Goal: Information Seeking & Learning: Learn about a topic

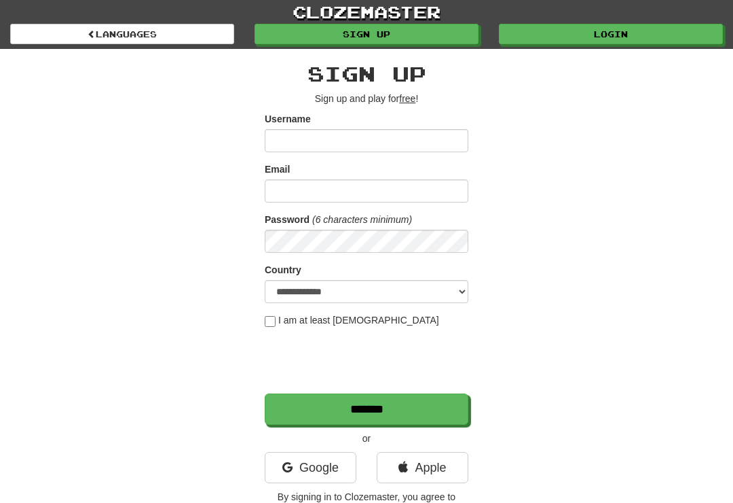
click at [604, 33] on link "Login" at bounding box center [611, 34] width 224 height 20
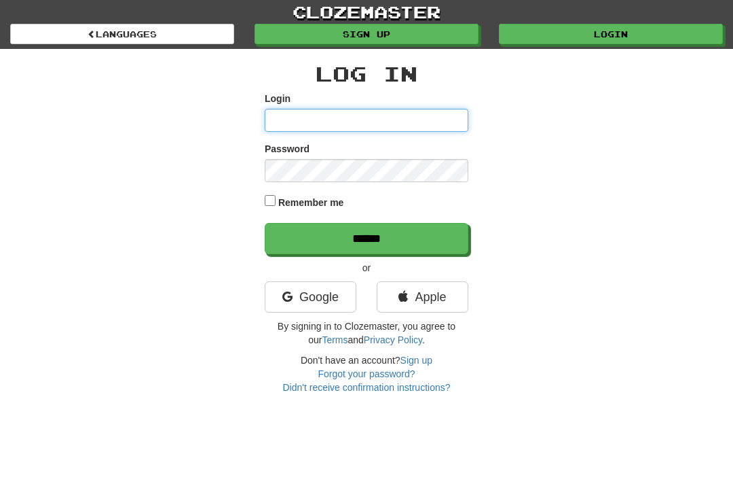
type input "**********"
click at [367, 237] on input "******" at bounding box center [367, 238] width 204 height 31
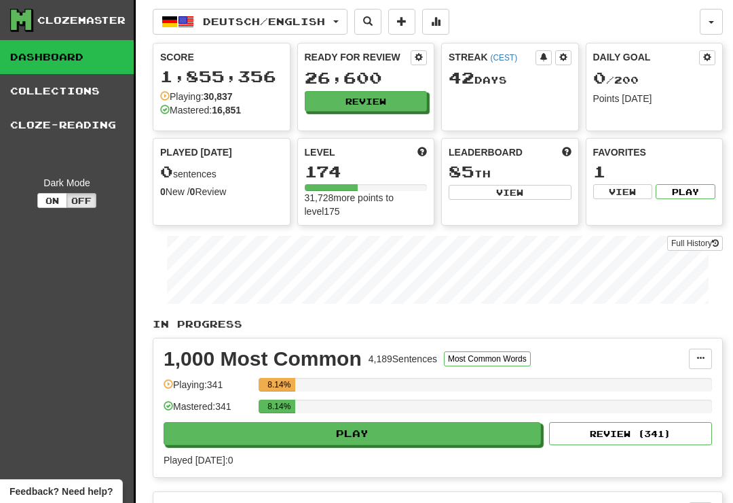
click at [378, 96] on button "Review" at bounding box center [366, 101] width 123 height 20
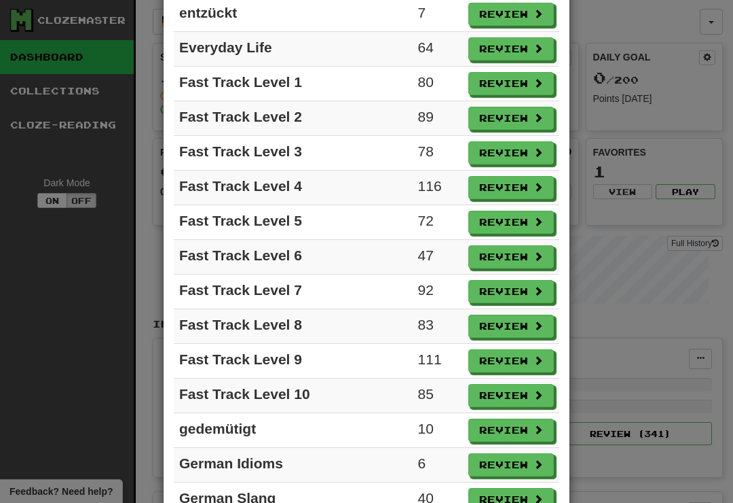
scroll to position [812, 0]
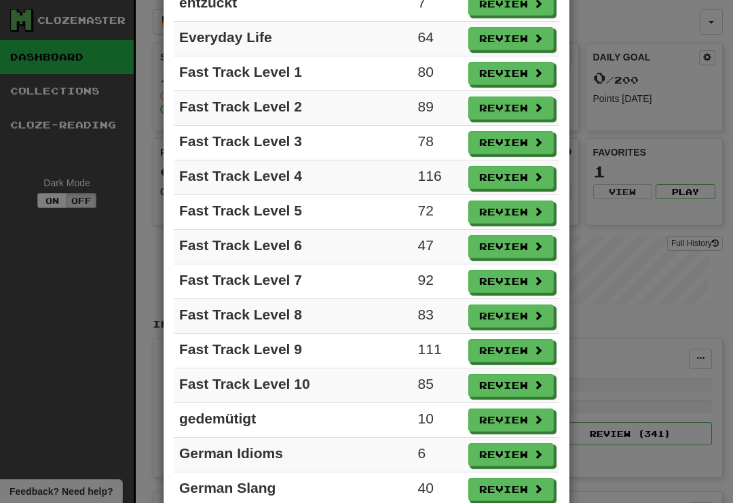
click at [506, 353] on button "Review" at bounding box center [512, 350] width 86 height 23
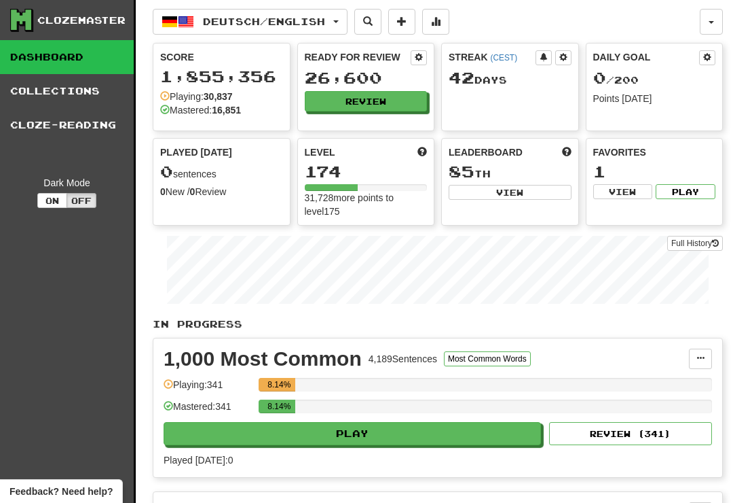
select select "**"
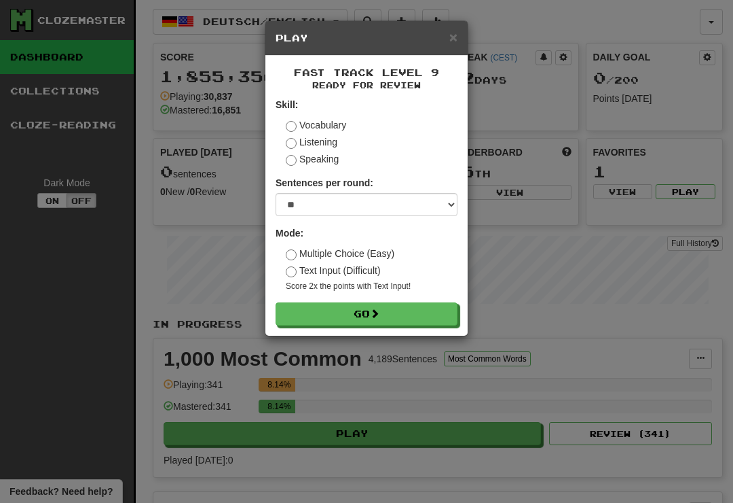
click at [417, 309] on button "Go" at bounding box center [367, 313] width 182 height 23
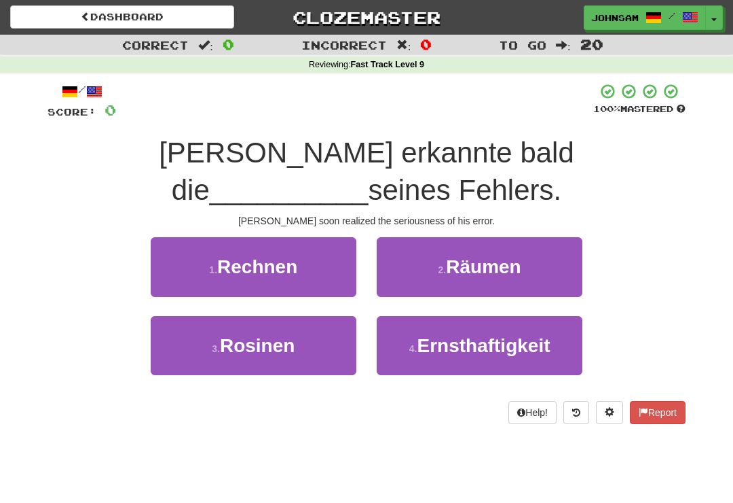
click at [476, 335] on span "Ernsthaftigkeit" at bounding box center [483, 345] width 133 height 21
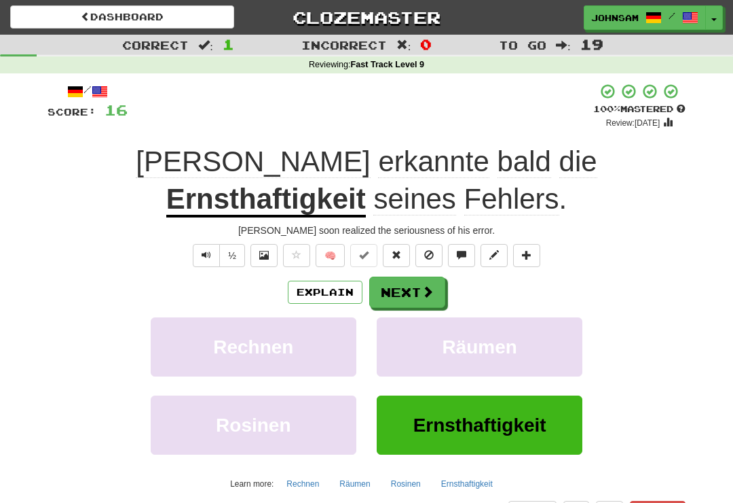
click at [211, 257] on button "Text-to-speech controls" at bounding box center [206, 255] width 27 height 23
click at [420, 289] on button "Next" at bounding box center [407, 291] width 76 height 31
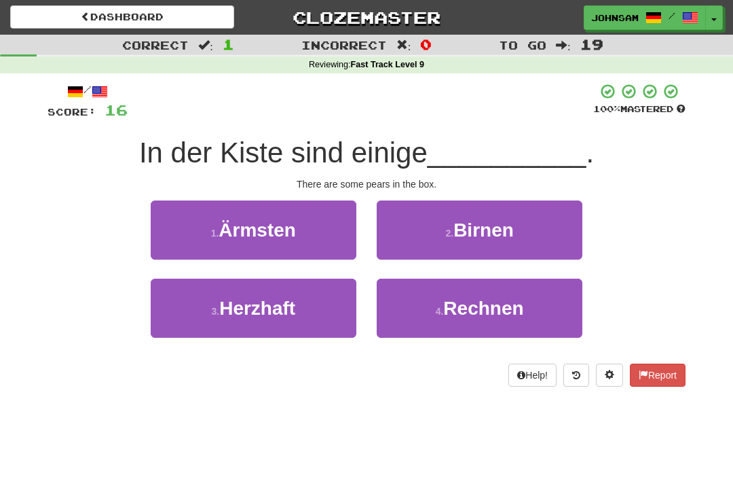
click at [456, 228] on span "Birnen" at bounding box center [484, 229] width 60 height 21
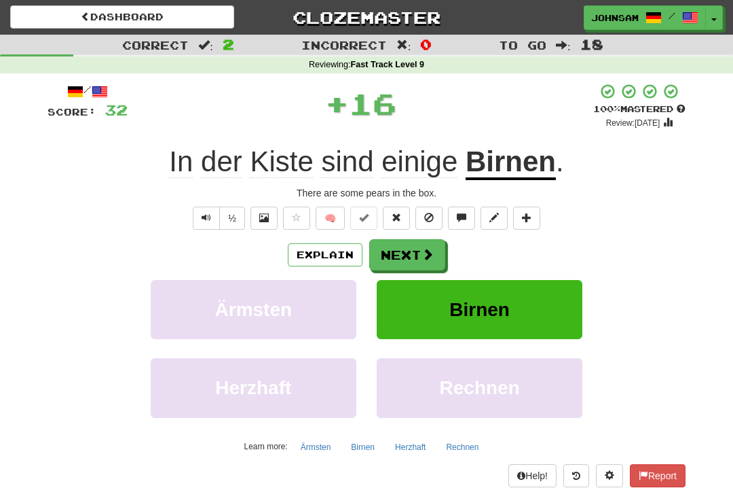
click at [410, 247] on button "Next" at bounding box center [407, 254] width 76 height 31
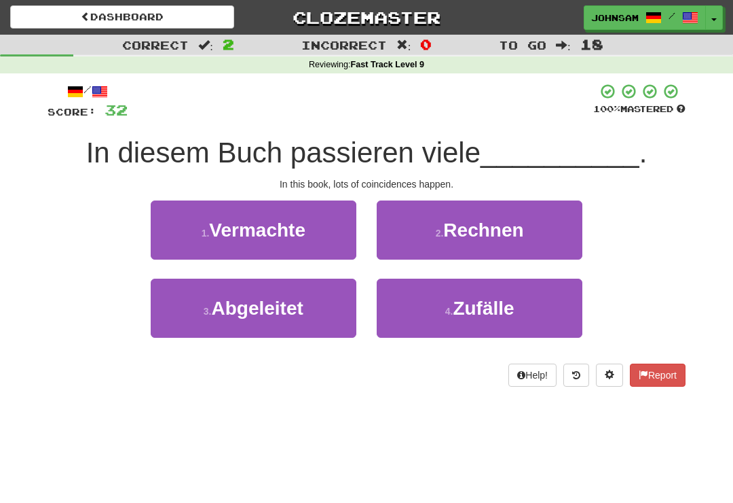
click at [431, 307] on button "4 . Zufälle" at bounding box center [480, 307] width 206 height 59
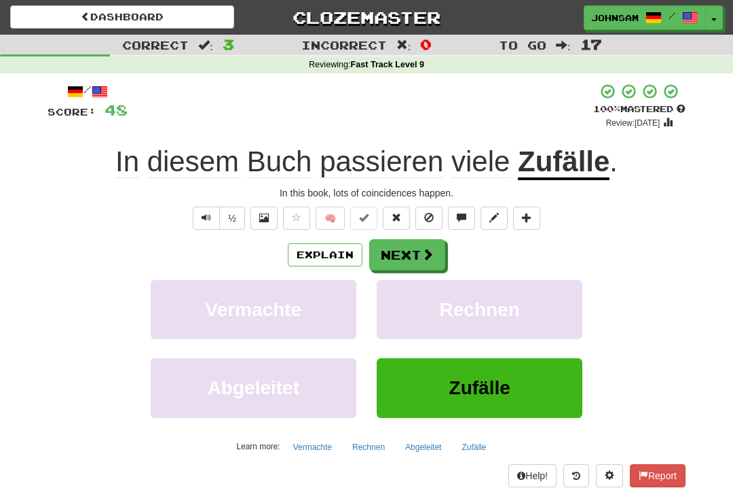
click at [418, 247] on button "Next" at bounding box center [407, 254] width 76 height 31
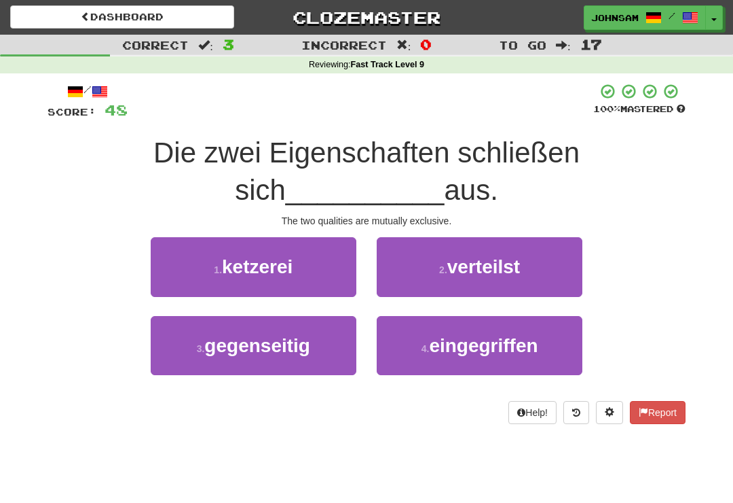
click at [290, 352] on span "gegenseitig" at bounding box center [257, 345] width 106 height 21
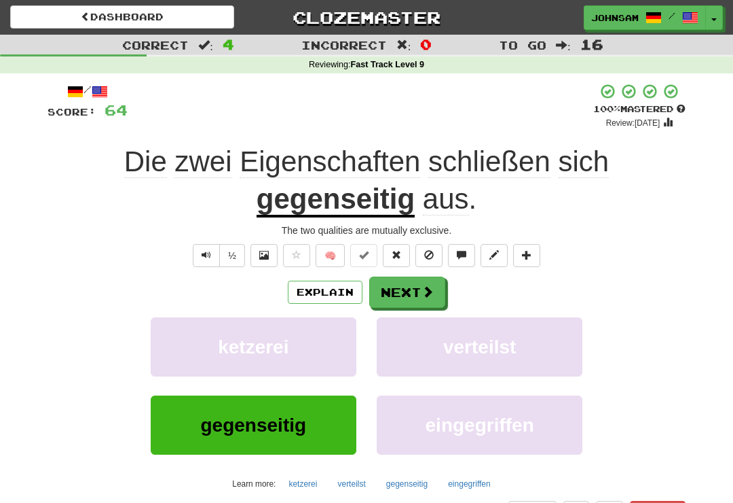
click at [422, 287] on span at bounding box center [428, 291] width 12 height 12
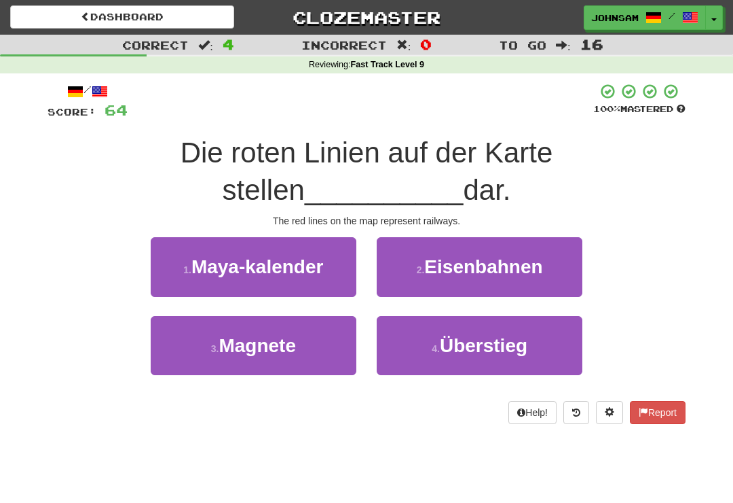
click at [452, 266] on span "Eisenbahnen" at bounding box center [483, 266] width 118 height 21
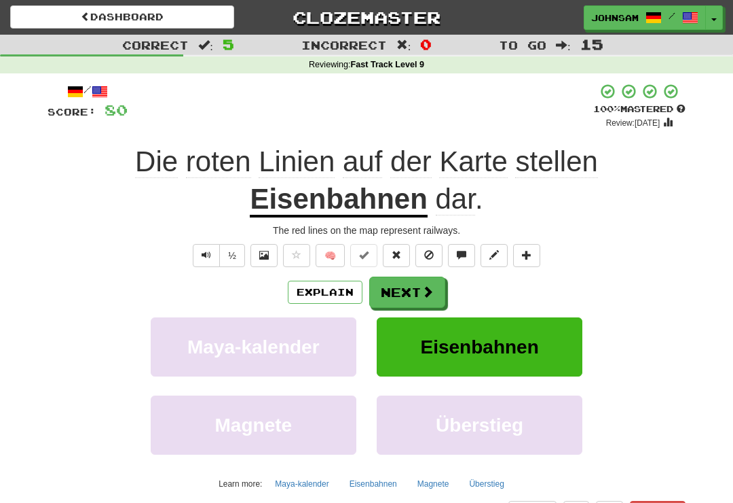
click at [420, 286] on button "Next" at bounding box center [407, 291] width 76 height 31
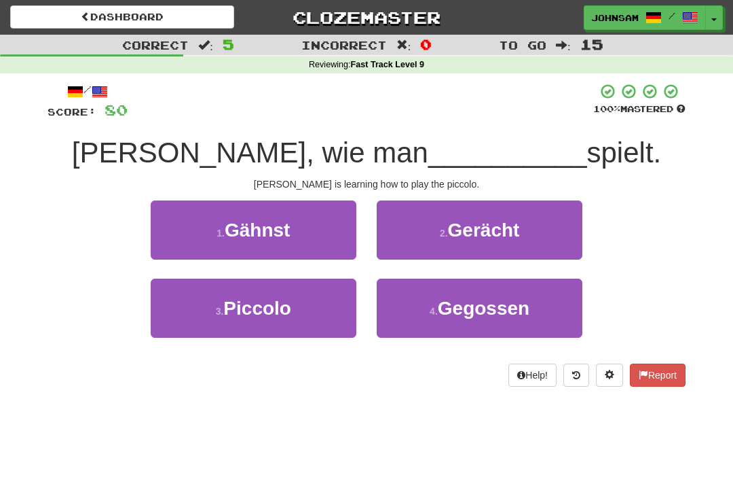
click at [317, 316] on button "3 . Piccolo" at bounding box center [254, 307] width 206 height 59
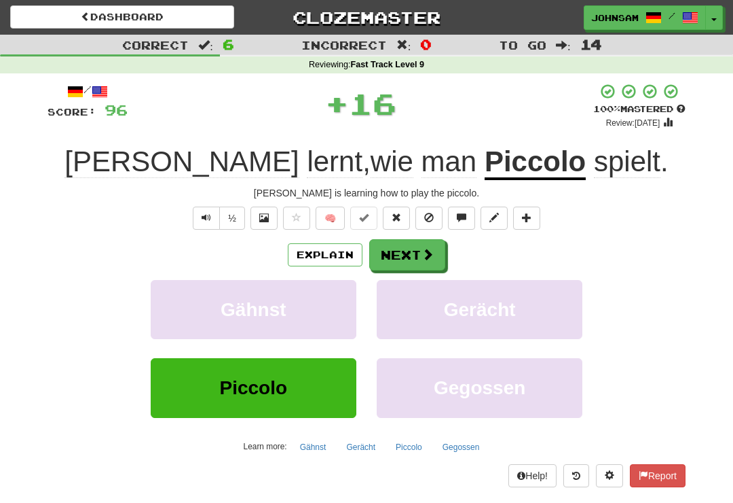
click at [427, 258] on span at bounding box center [428, 254] width 12 height 12
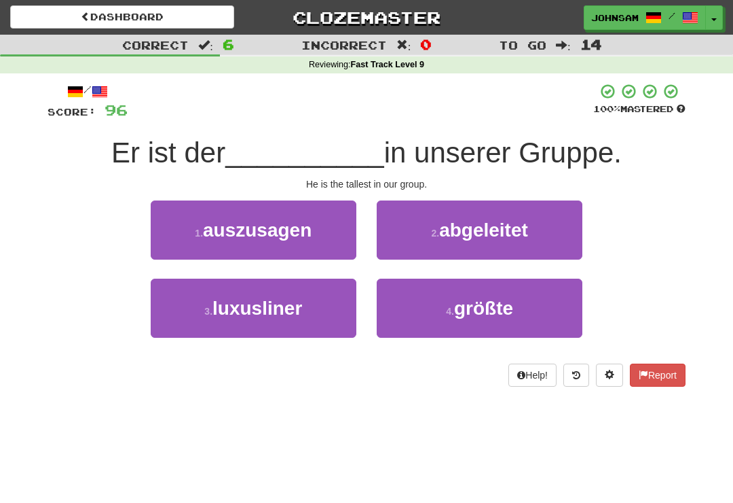
click at [431, 314] on button "4 . größte" at bounding box center [480, 307] width 206 height 59
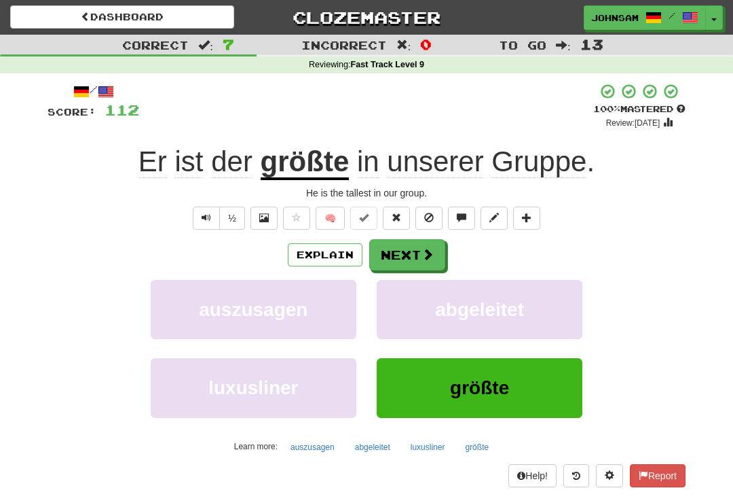
click at [423, 251] on span at bounding box center [428, 254] width 12 height 12
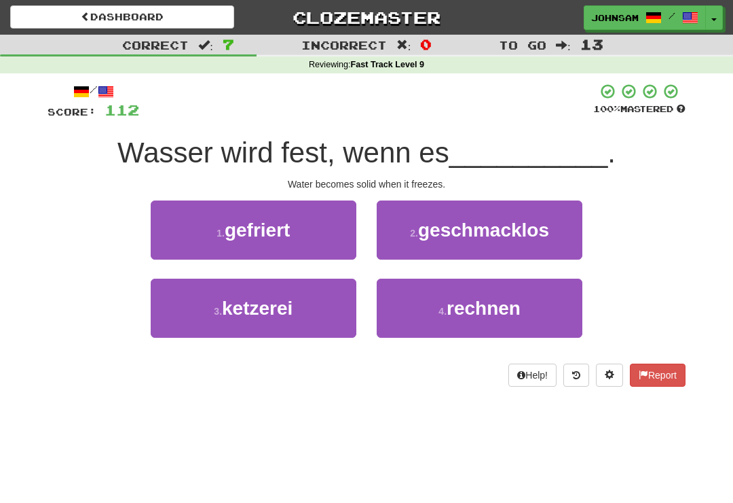
click at [290, 231] on span "gefriert" at bounding box center [257, 229] width 65 height 21
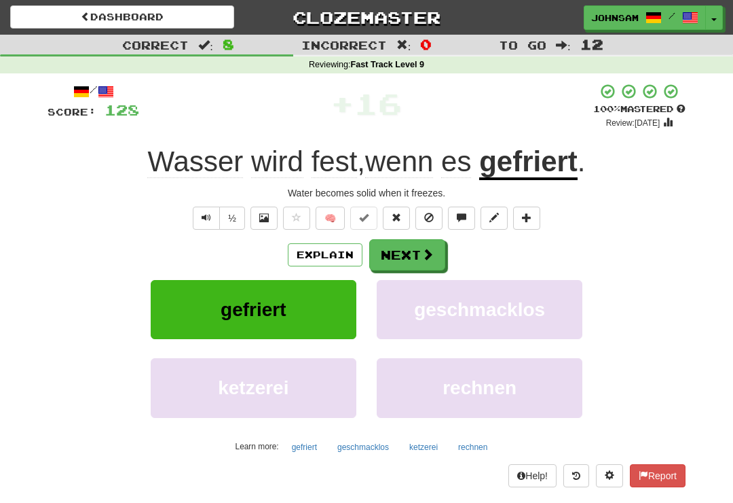
click at [424, 250] on span at bounding box center [428, 254] width 12 height 12
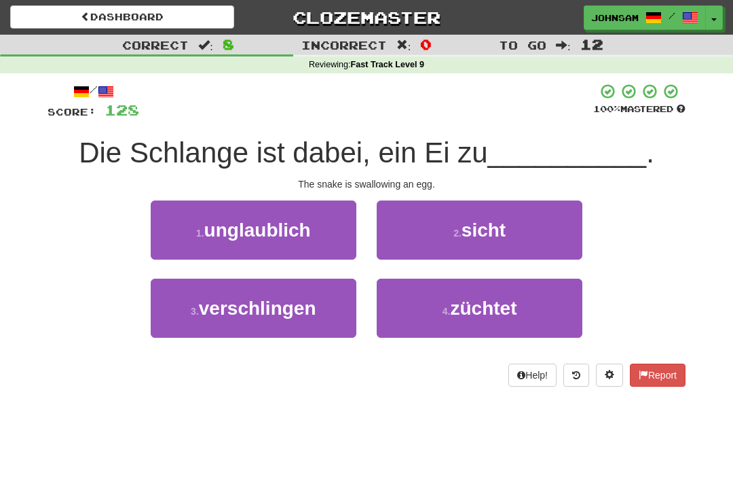
click at [308, 308] on span "verschlingen" at bounding box center [257, 307] width 117 height 21
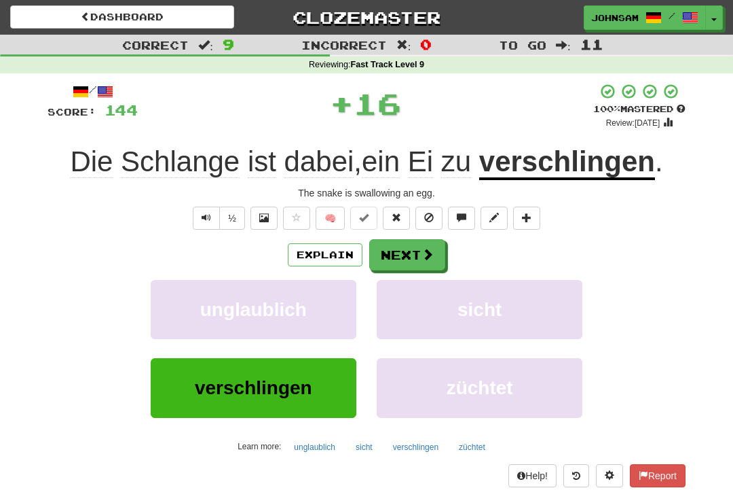
click at [587, 162] on u "verschlingen" at bounding box center [567, 162] width 176 height 35
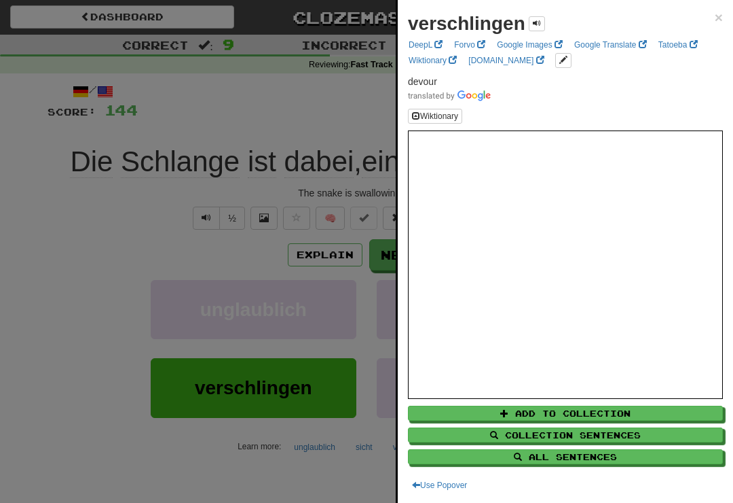
click at [155, 246] on div at bounding box center [366, 251] width 733 height 503
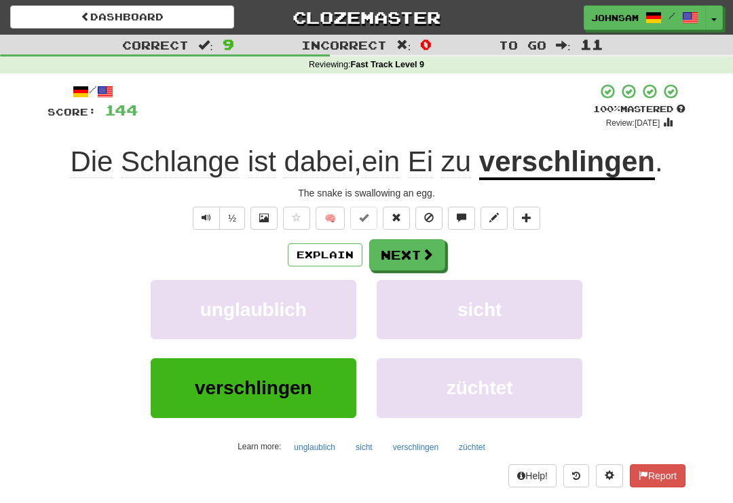
click at [411, 251] on button "Next" at bounding box center [407, 254] width 76 height 31
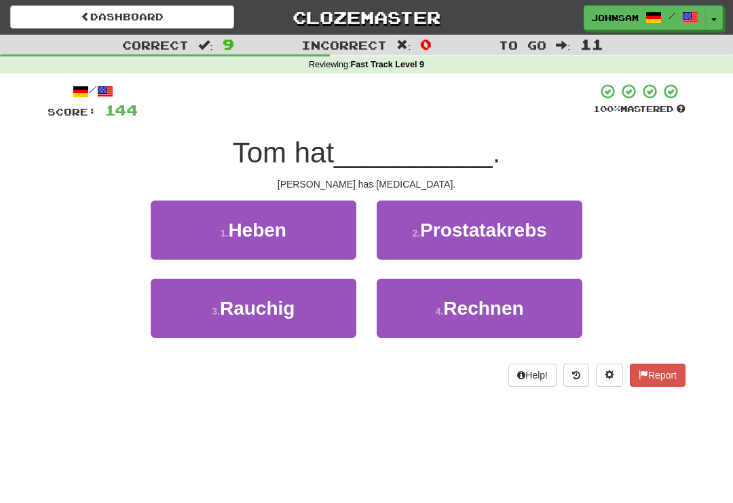
click at [439, 223] on span "Prostatakrebs" at bounding box center [483, 229] width 127 height 21
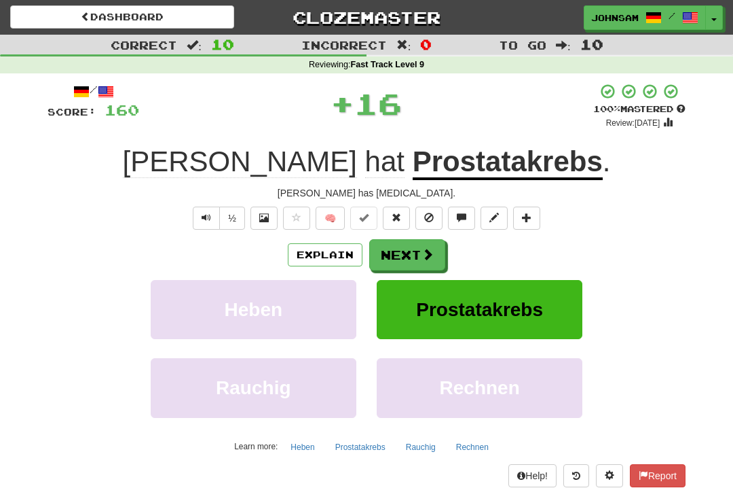
click at [401, 254] on button "Next" at bounding box center [407, 254] width 76 height 31
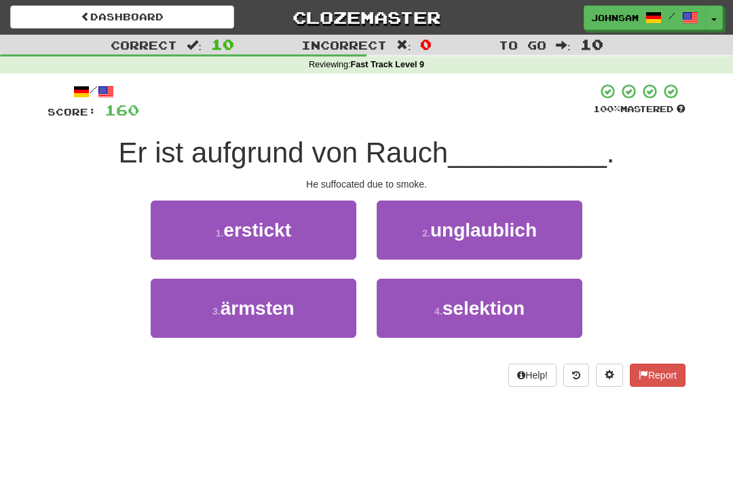
click at [301, 238] on button "1 . erstickt" at bounding box center [254, 229] width 206 height 59
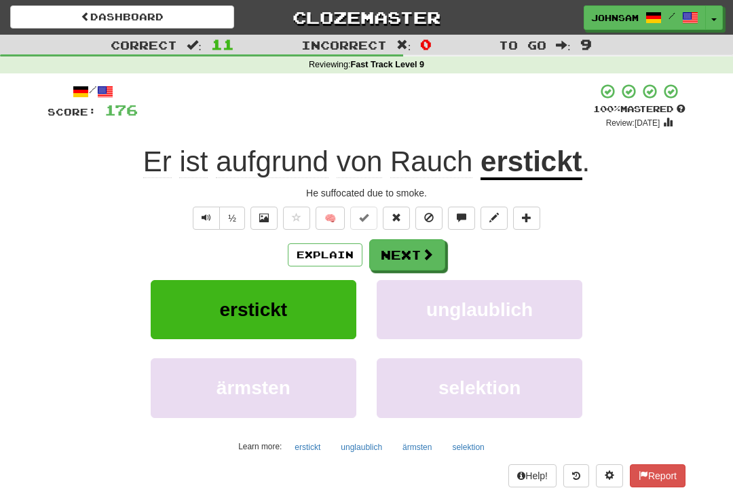
click at [409, 255] on button "Next" at bounding box center [407, 254] width 76 height 31
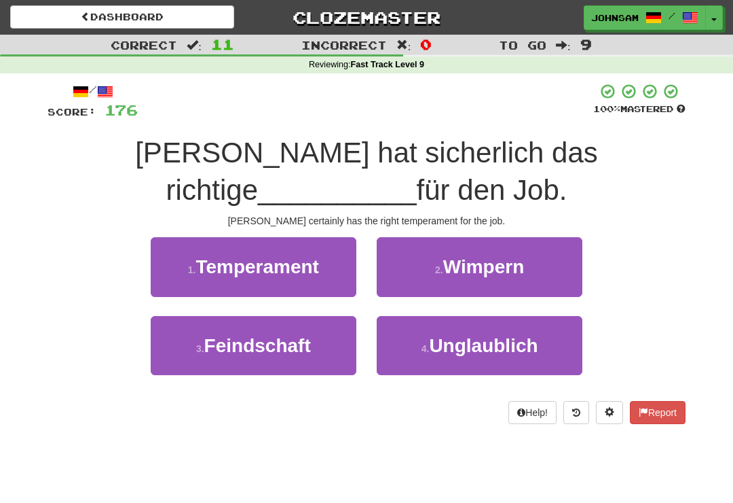
click at [307, 274] on span "Temperament" at bounding box center [258, 266] width 124 height 21
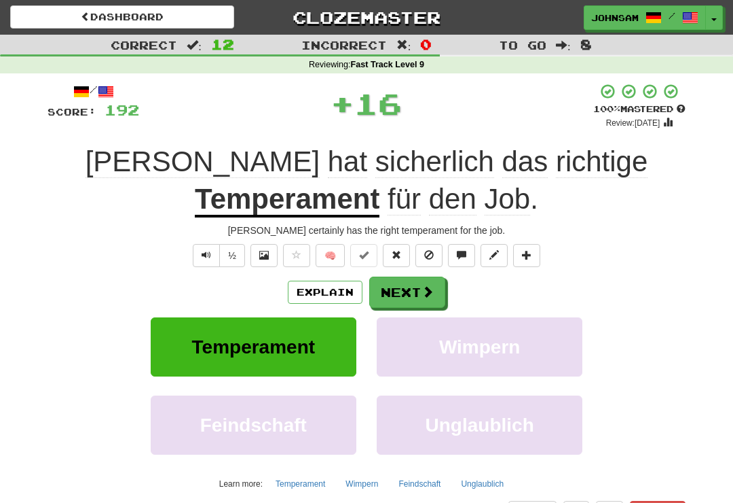
click at [413, 291] on button "Next" at bounding box center [407, 291] width 76 height 31
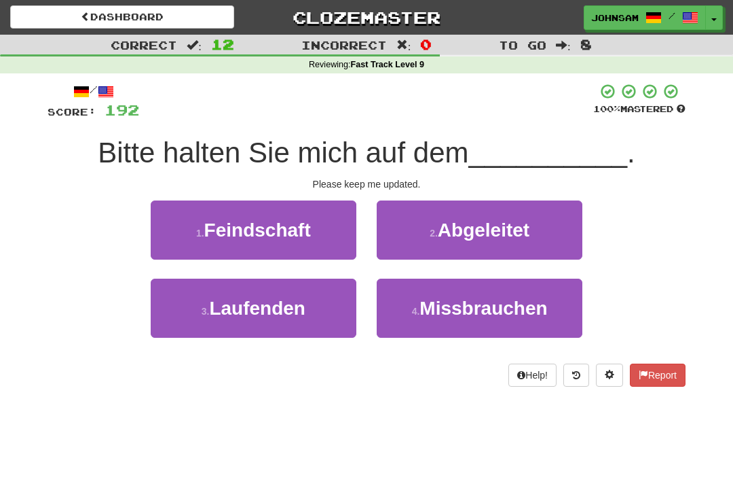
click at [286, 319] on button "3 . Laufenden" at bounding box center [254, 307] width 206 height 59
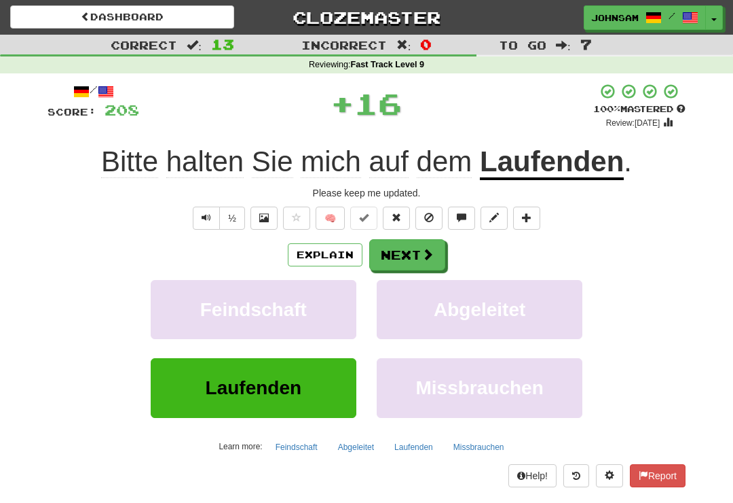
click at [424, 249] on span at bounding box center [428, 254] width 12 height 12
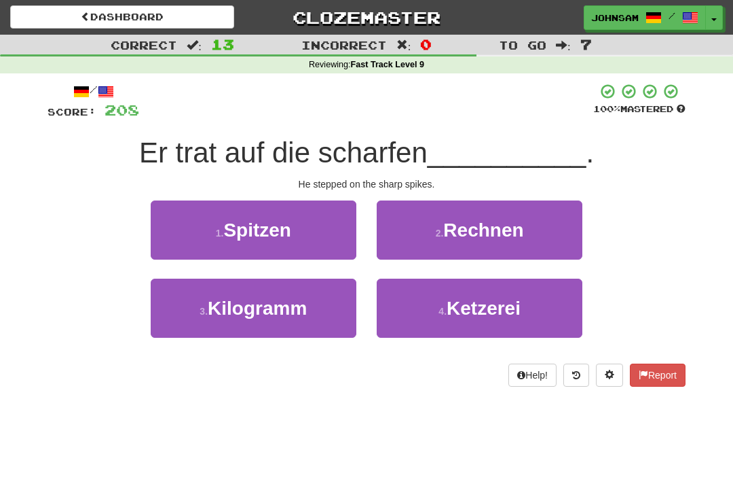
click at [304, 243] on button "1 . Spitzen" at bounding box center [254, 229] width 206 height 59
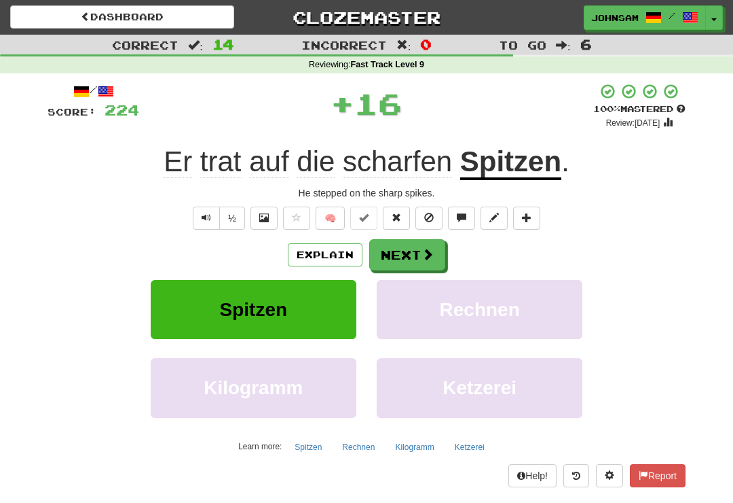
click at [407, 250] on button "Next" at bounding box center [407, 254] width 76 height 31
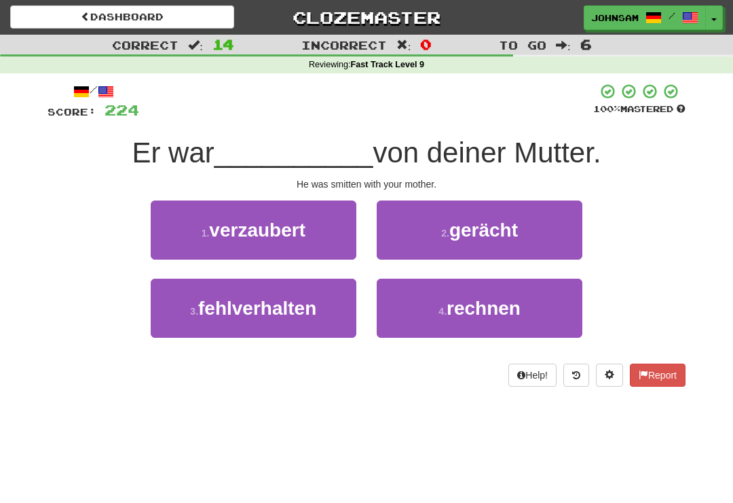
click at [300, 241] on button "1 . verzaubert" at bounding box center [254, 229] width 206 height 59
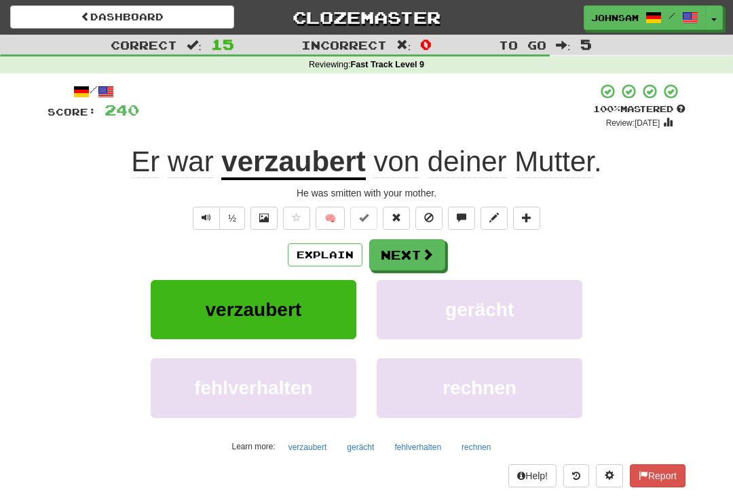
click at [414, 251] on button "Next" at bounding box center [407, 254] width 76 height 31
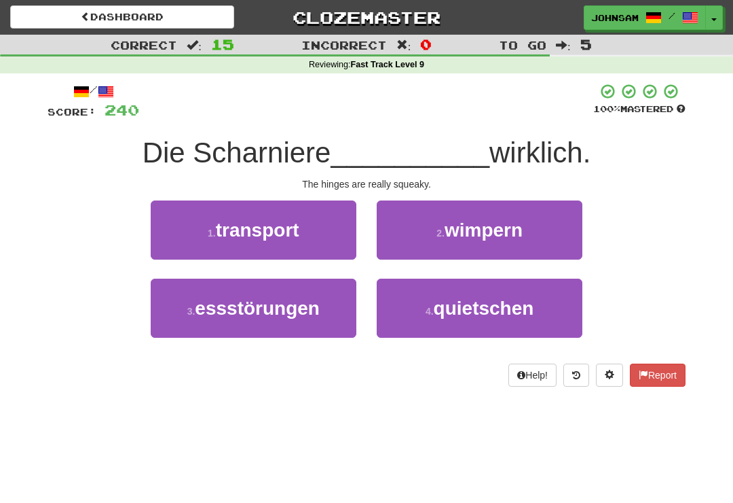
click at [429, 322] on button "4 . quietschen" at bounding box center [480, 307] width 206 height 59
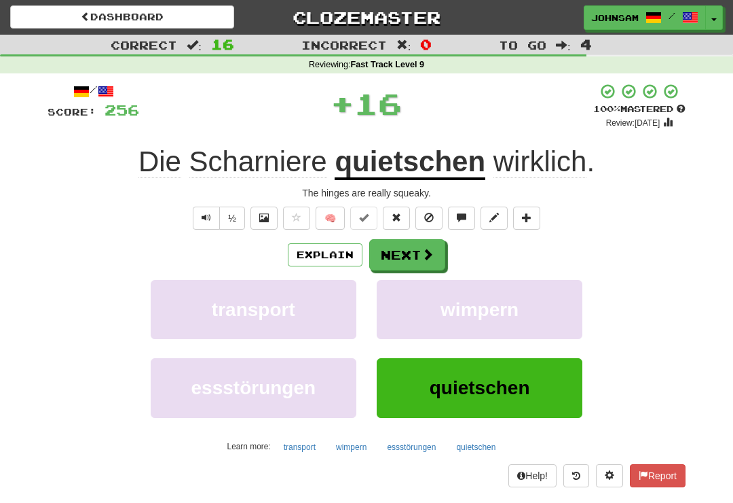
click at [418, 256] on button "Next" at bounding box center [407, 254] width 76 height 31
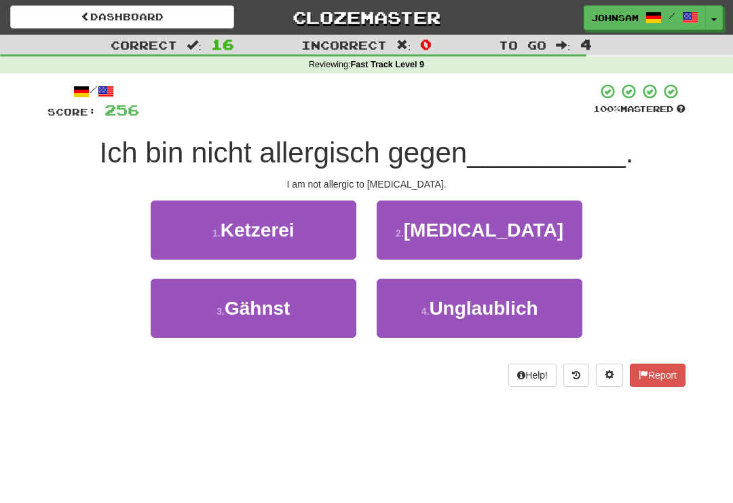
click at [452, 231] on span "Penicillin" at bounding box center [484, 229] width 160 height 21
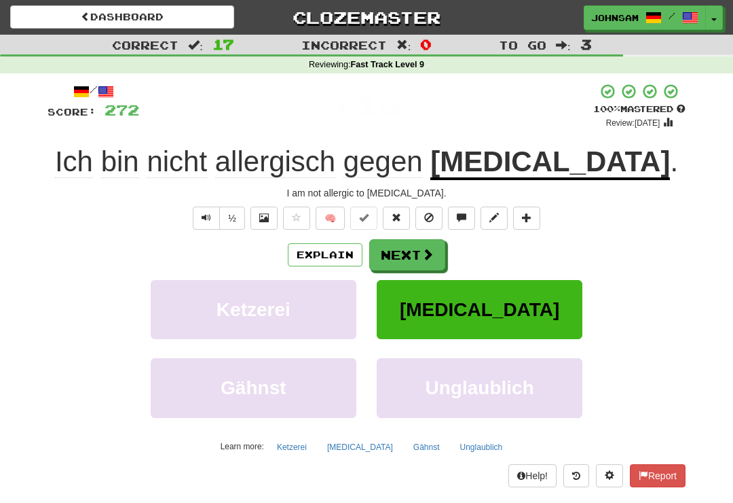
click at [416, 250] on button "Next" at bounding box center [407, 254] width 76 height 31
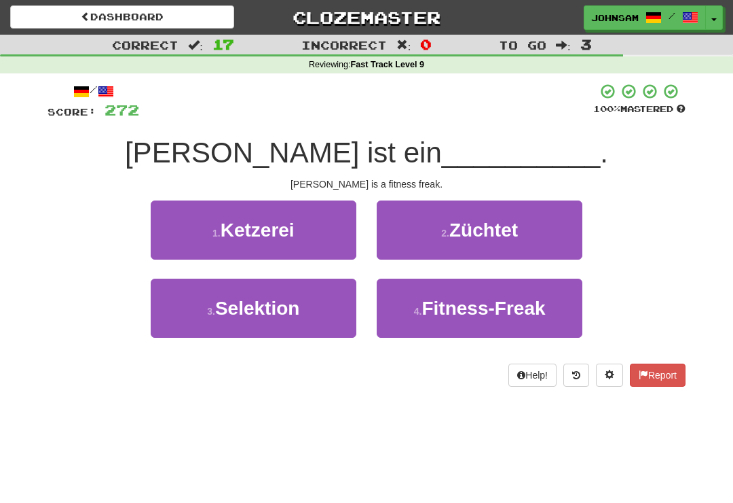
click at [427, 300] on span "Fitness-Freak" at bounding box center [484, 307] width 124 height 21
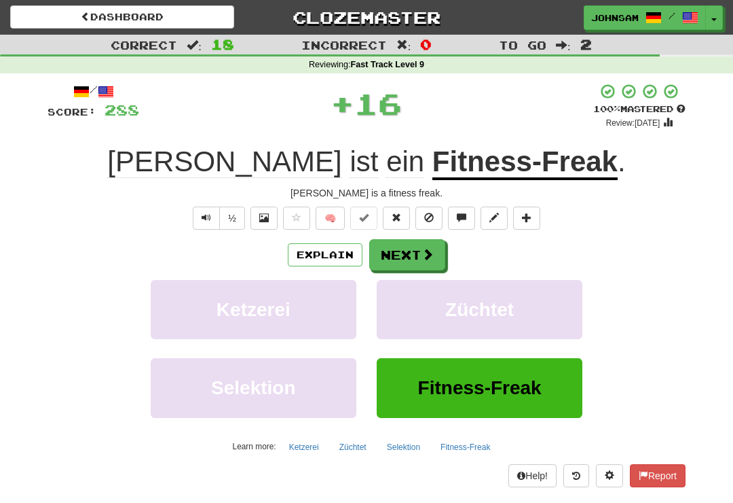
click at [412, 255] on button "Next" at bounding box center [407, 254] width 76 height 31
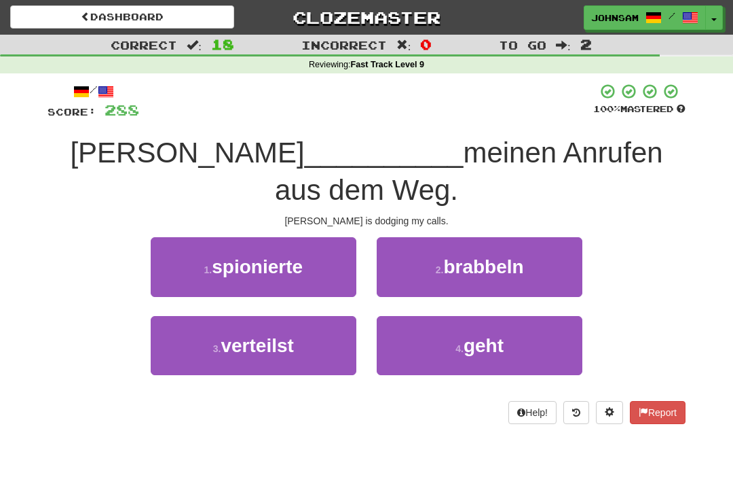
click at [487, 335] on span "geht" at bounding box center [484, 345] width 40 height 21
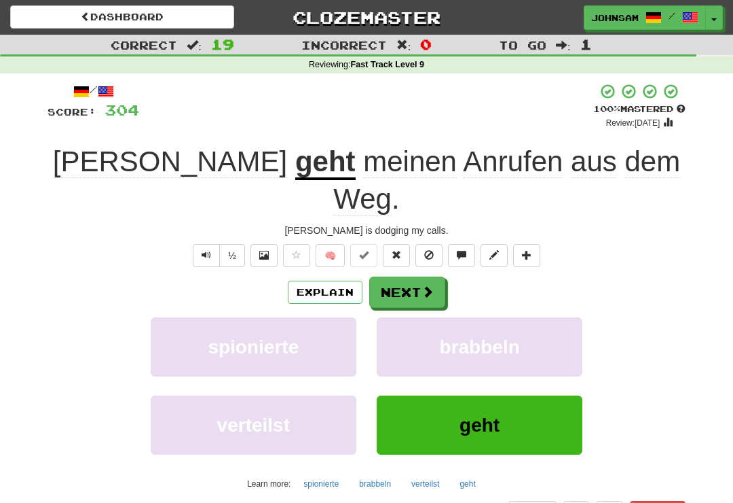
click at [418, 276] on button "Next" at bounding box center [407, 291] width 76 height 31
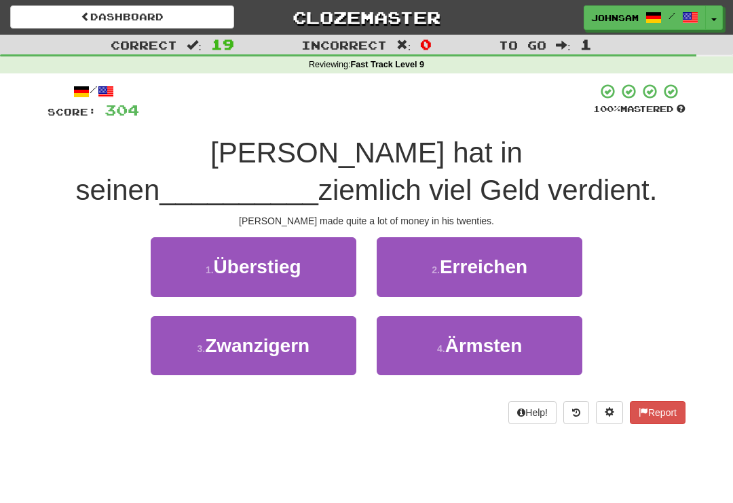
click at [308, 342] on span "Zwanzigern" at bounding box center [257, 345] width 105 height 21
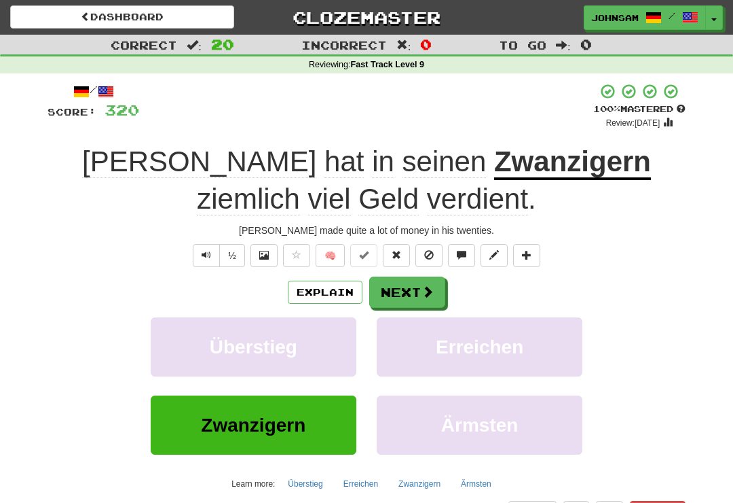
click at [422, 289] on span at bounding box center [428, 291] width 12 height 12
